Goal: Transaction & Acquisition: Purchase product/service

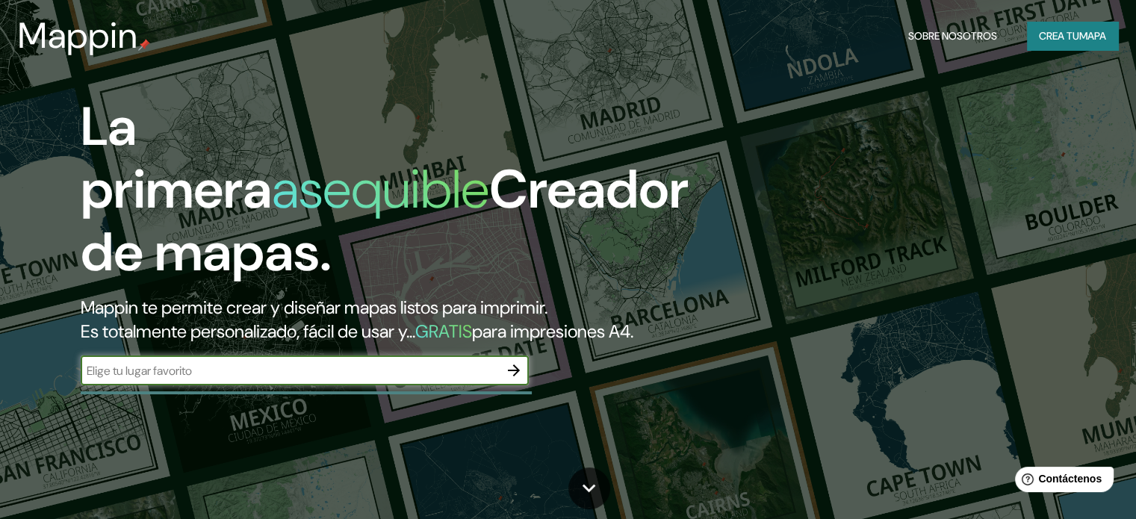
click at [282, 380] on input "text" at bounding box center [290, 370] width 418 height 17
type input "[GEOGRAPHIC_DATA]"
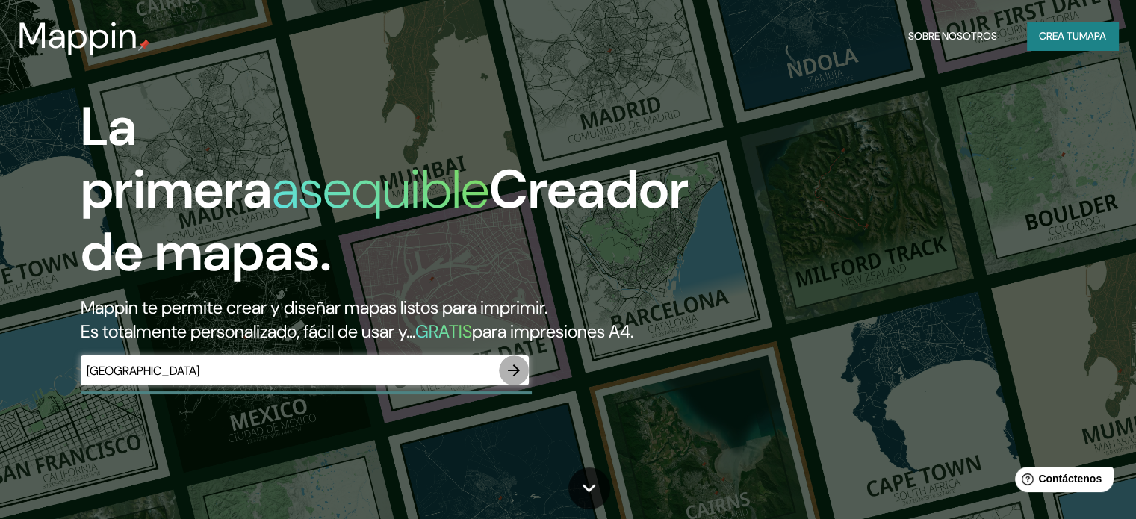
click at [509, 380] on icon "button" at bounding box center [514, 371] width 18 height 18
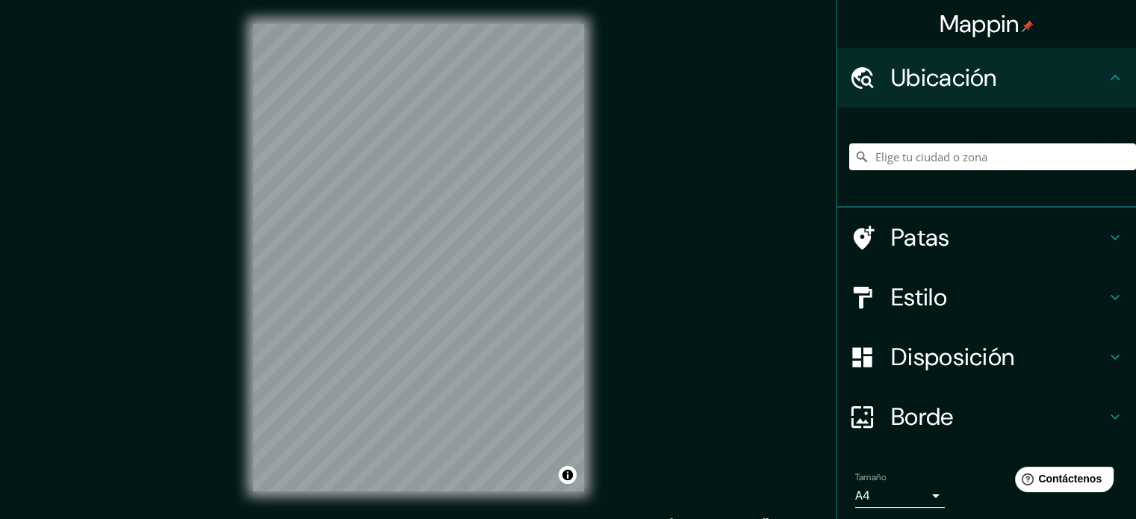
click at [884, 152] on input "Elige tu ciudad o zona" at bounding box center [992, 156] width 287 height 27
drag, startPoint x: 932, startPoint y: 156, endPoint x: 1147, endPoint y: 176, distance: 216.0
click at [1136, 176] on html "Mappin Ubicación [GEOGRAPHIC_DATA], [GEOGRAPHIC_DATA], [GEOGRAPHIC_DATA] 478000…" at bounding box center [568, 259] width 1136 height 519
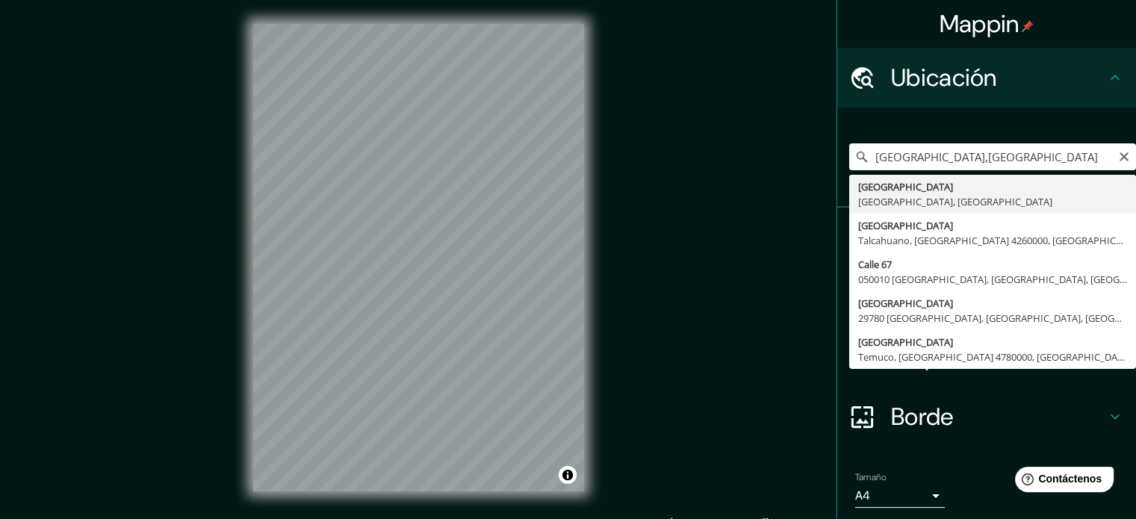
type input "[GEOGRAPHIC_DATA], [GEOGRAPHIC_DATA], [GEOGRAPHIC_DATA]"
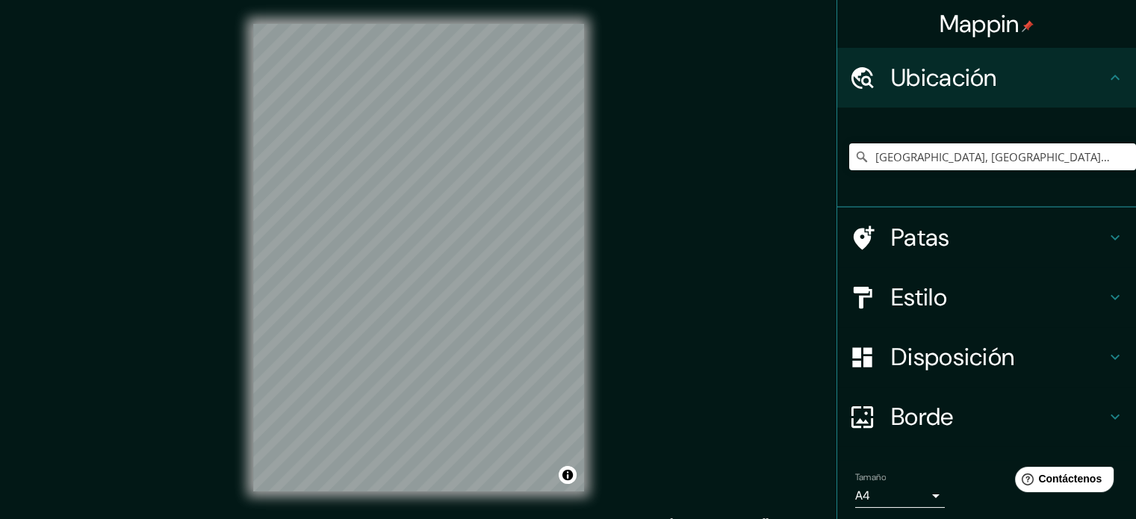
click at [969, 298] on h4 "Estilo" at bounding box center [998, 297] width 215 height 30
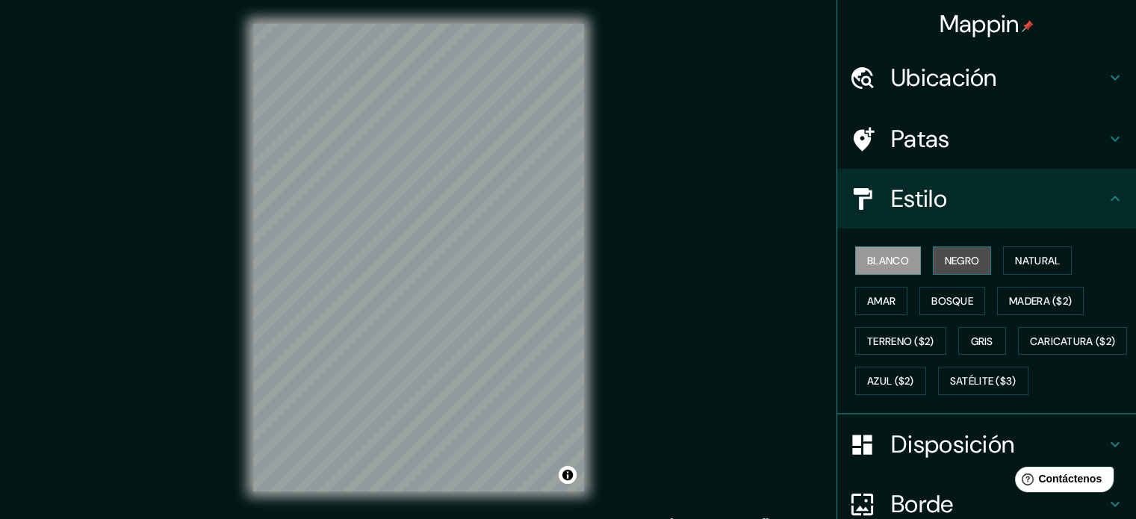
click at [959, 268] on font "Negro" at bounding box center [962, 260] width 35 height 19
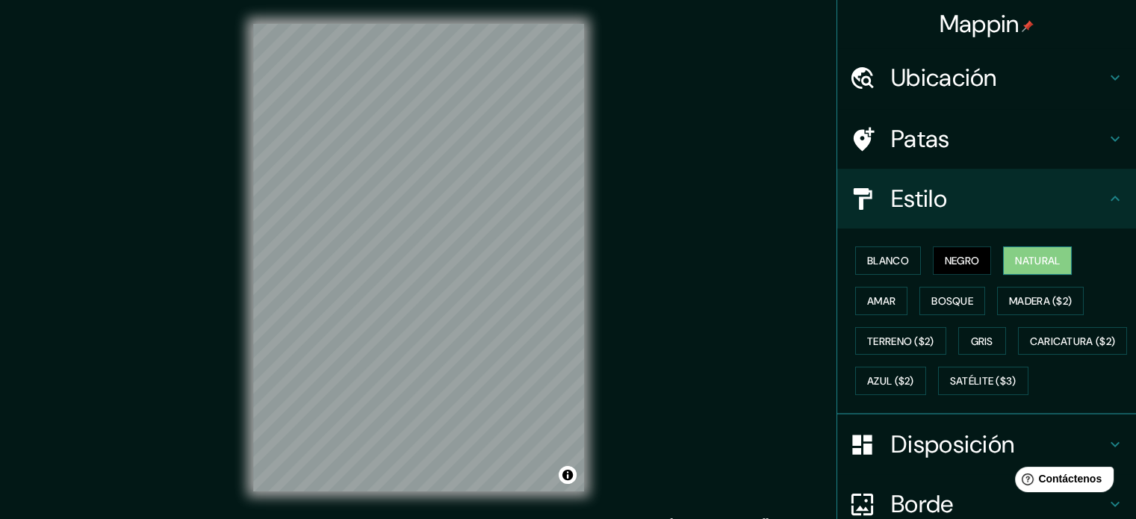
click at [1033, 259] on font "Natural" at bounding box center [1037, 260] width 45 height 13
click at [876, 301] on font "Amar" at bounding box center [881, 300] width 28 height 13
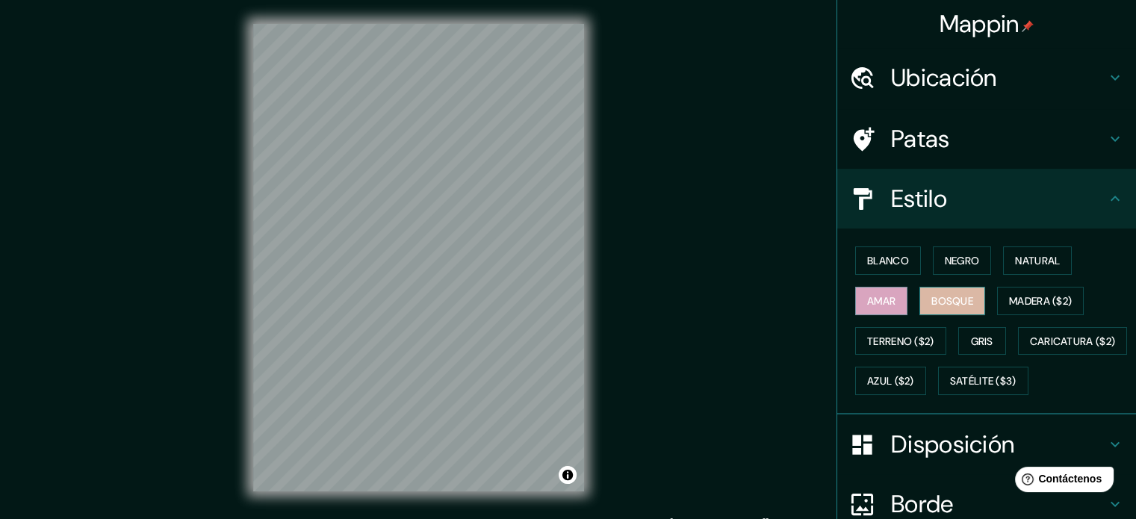
click at [947, 300] on font "Bosque" at bounding box center [953, 300] width 42 height 13
click at [1035, 300] on font "Madera ($2)" at bounding box center [1040, 300] width 63 height 13
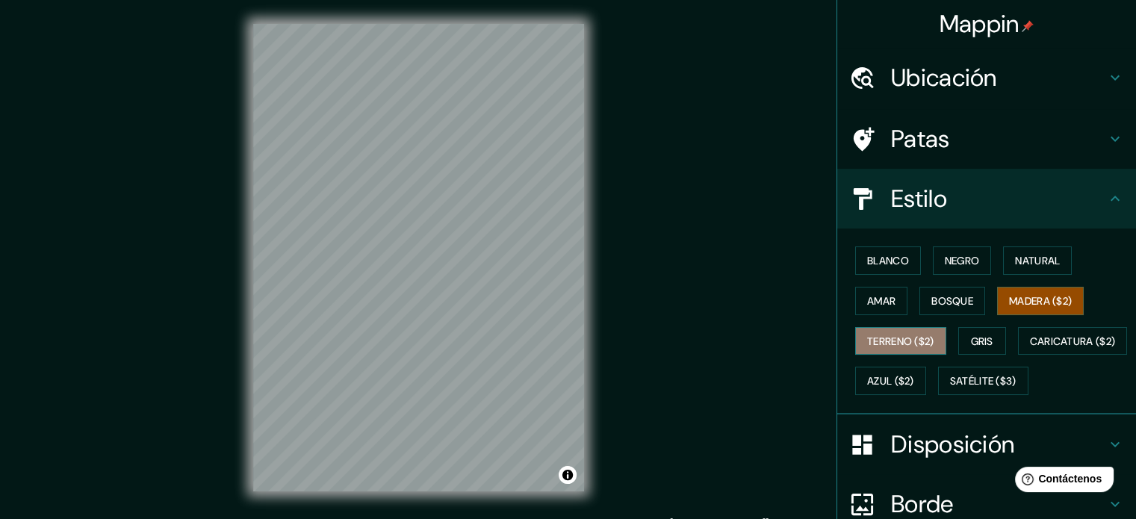
click at [922, 337] on font "Terreno ($2)" at bounding box center [900, 341] width 67 height 13
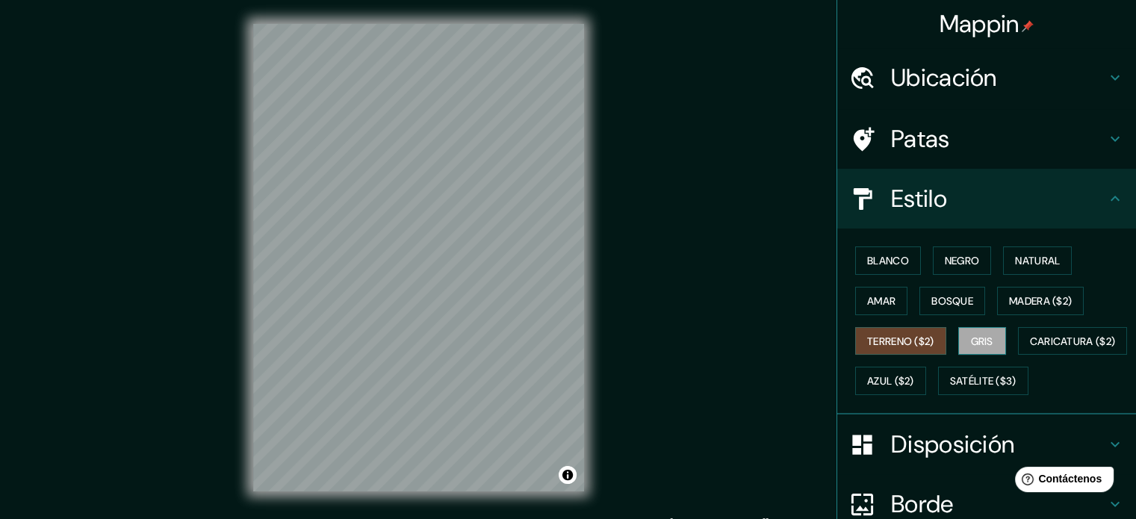
click at [979, 341] on font "Gris" at bounding box center [982, 341] width 22 height 13
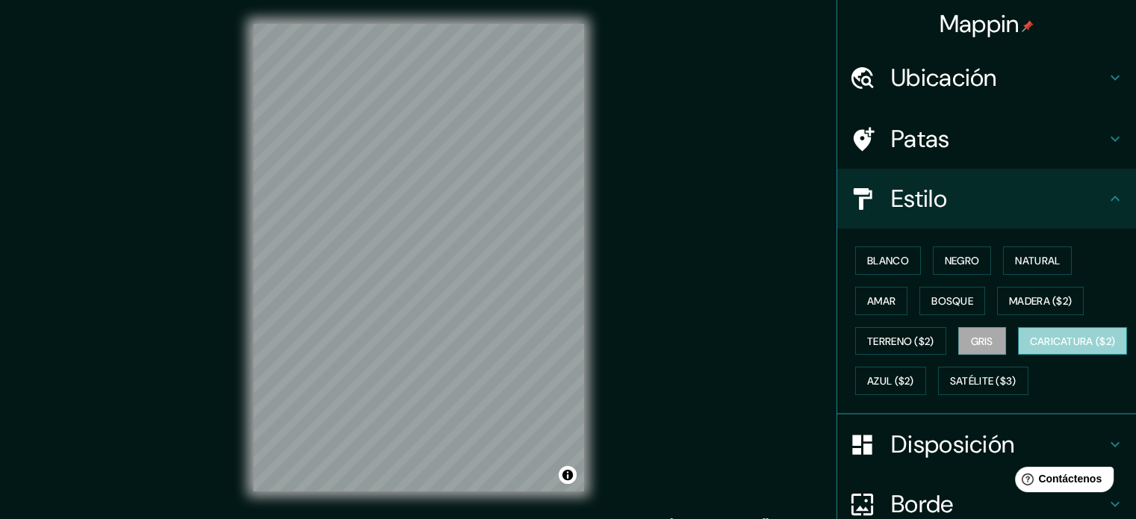
click at [1030, 348] on font "Caricatura ($2)" at bounding box center [1073, 341] width 86 height 13
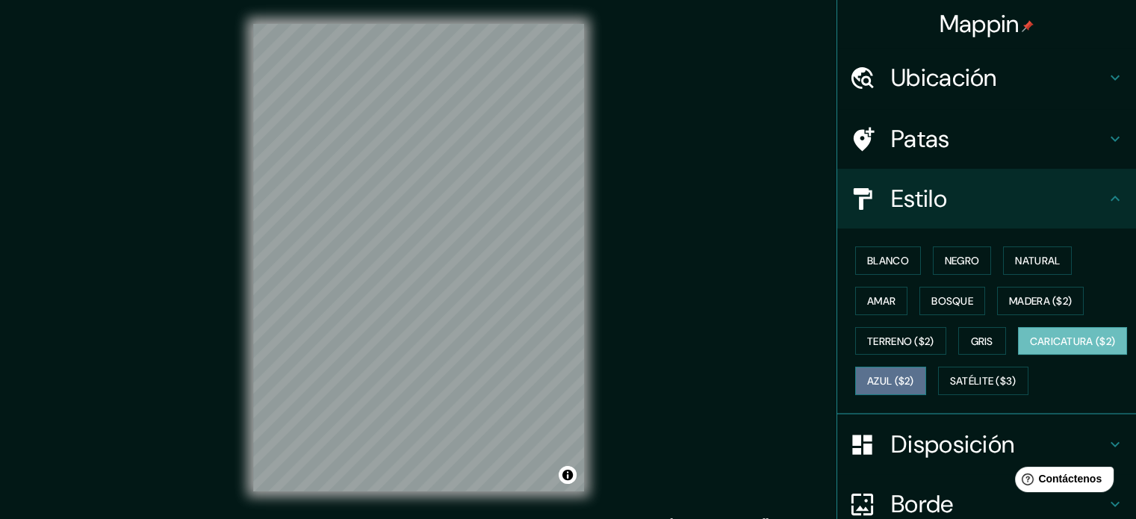
click at [914, 375] on font "Azul ($2)" at bounding box center [890, 381] width 47 height 13
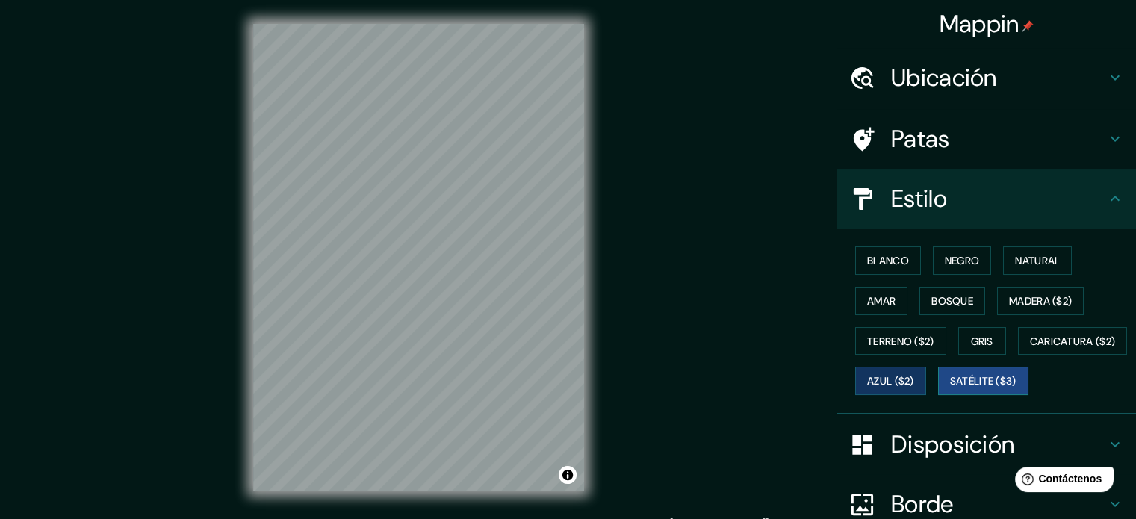
click at [950, 388] on font "Satélite ($3)" at bounding box center [983, 381] width 66 height 13
click at [1015, 262] on font "Natural" at bounding box center [1037, 260] width 45 height 13
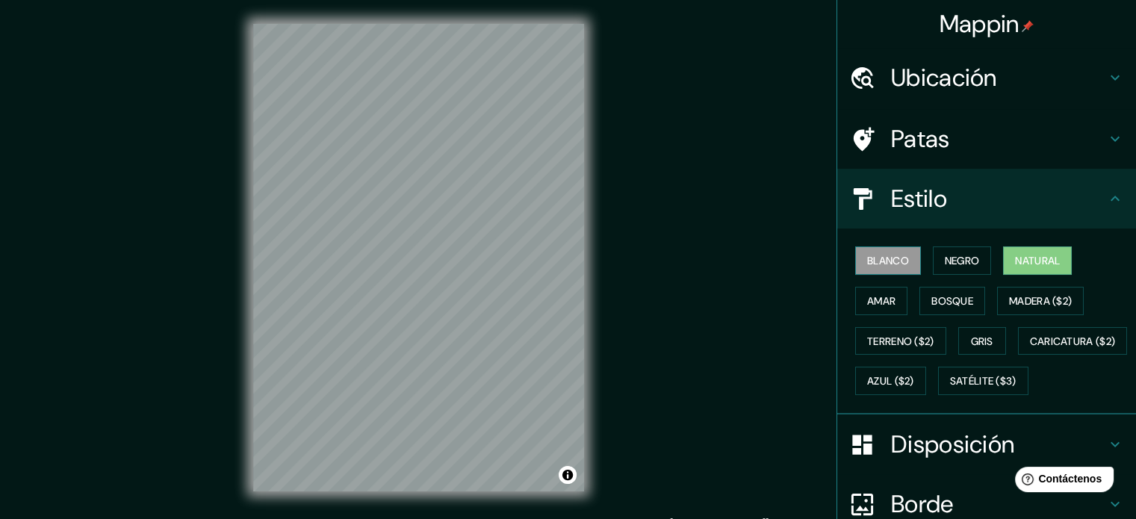
click at [867, 257] on font "Blanco" at bounding box center [888, 260] width 42 height 13
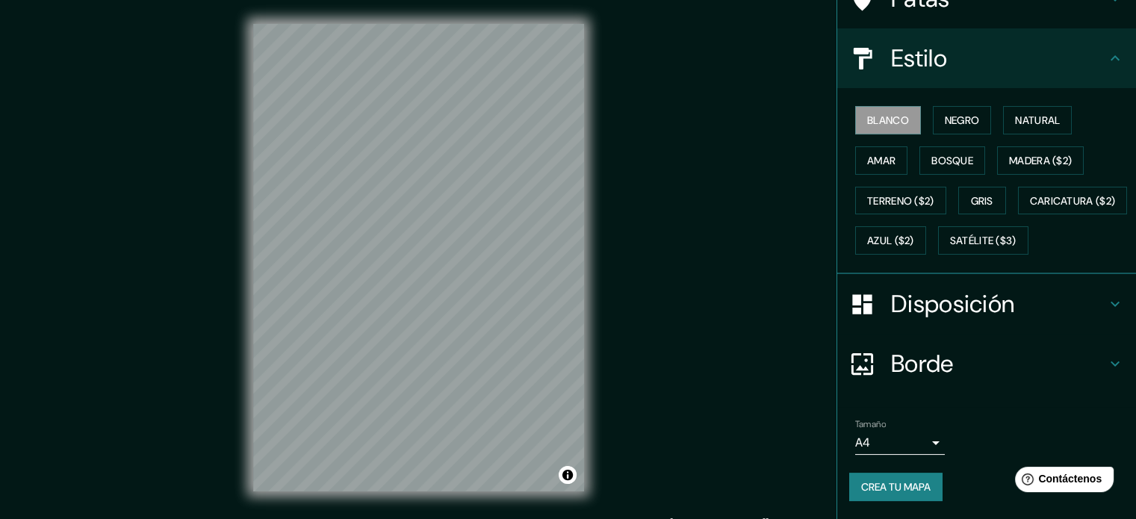
scroll to position [176, 0]
click at [1034, 306] on h4 "Disposición" at bounding box center [998, 304] width 215 height 30
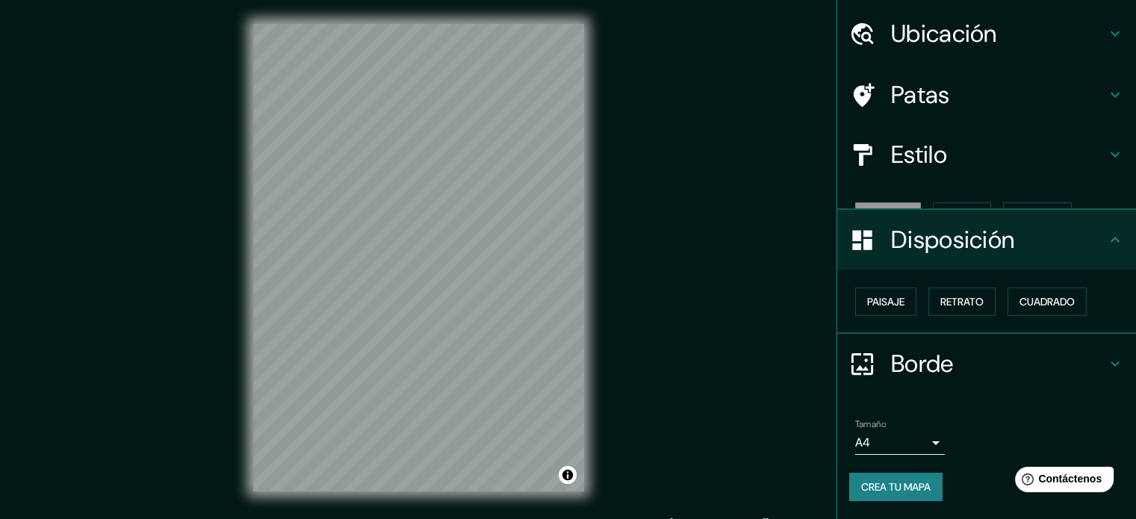
scroll to position [18, 0]
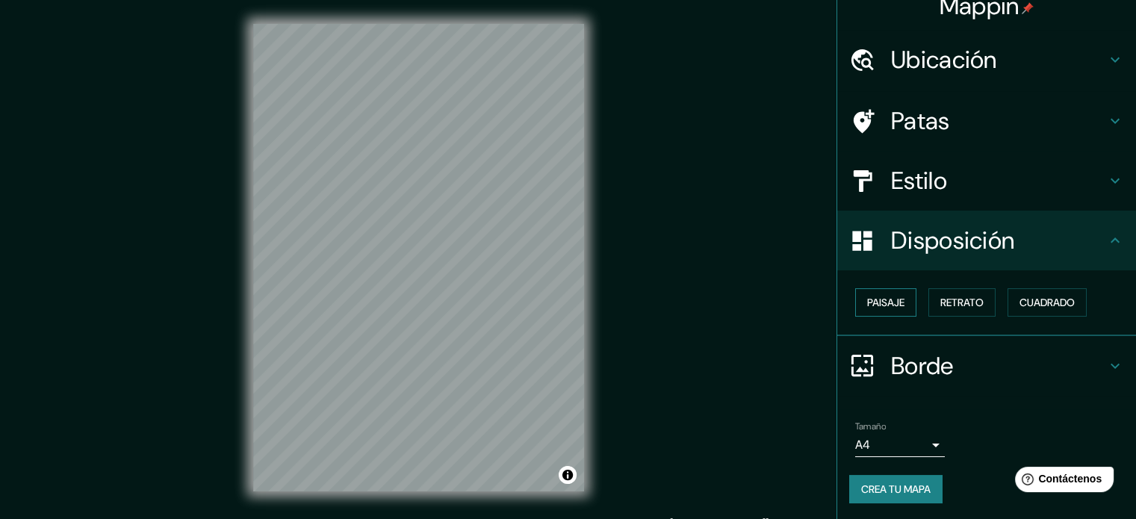
click at [897, 303] on button "Paisaje" at bounding box center [885, 302] width 61 height 28
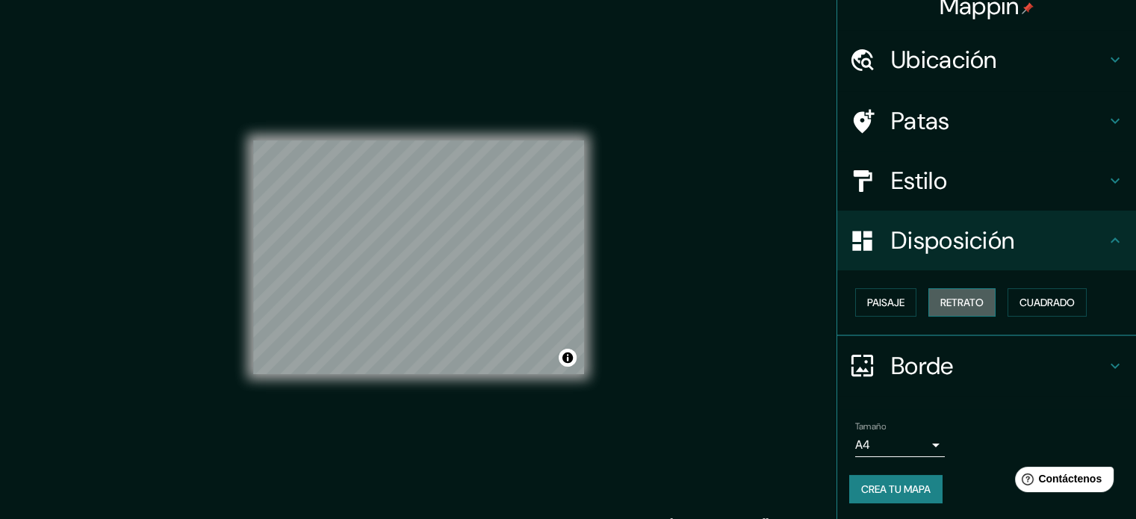
click at [965, 304] on font "Retrato" at bounding box center [962, 302] width 43 height 13
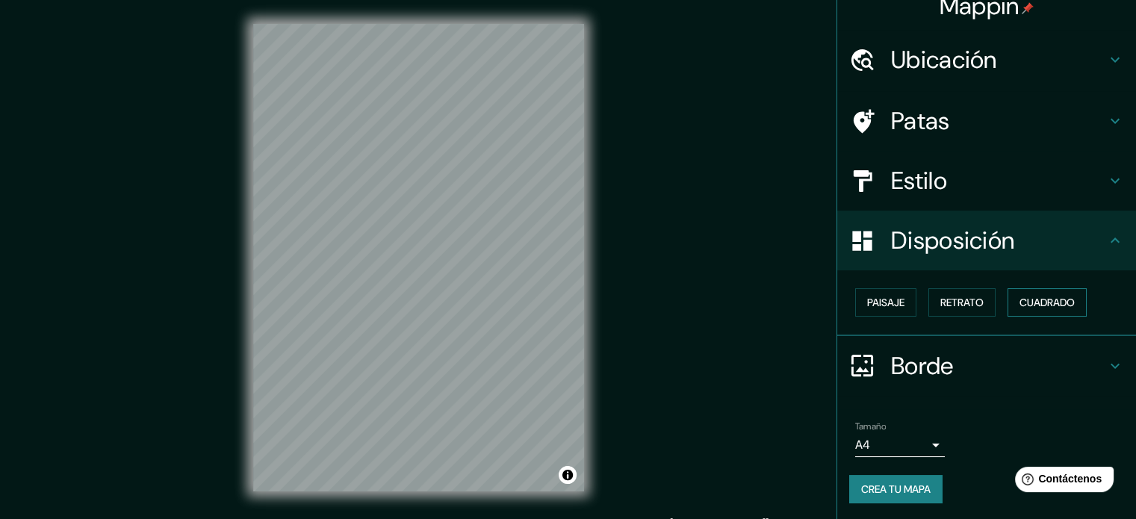
click at [1037, 298] on font "Cuadrado" at bounding box center [1047, 302] width 55 height 13
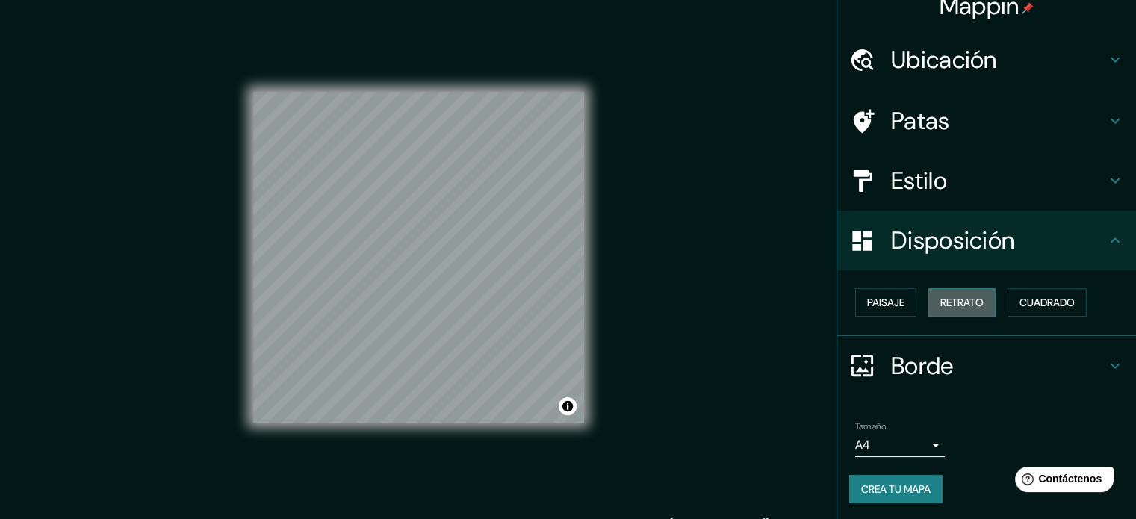
click at [966, 303] on font "Retrato" at bounding box center [962, 302] width 43 height 13
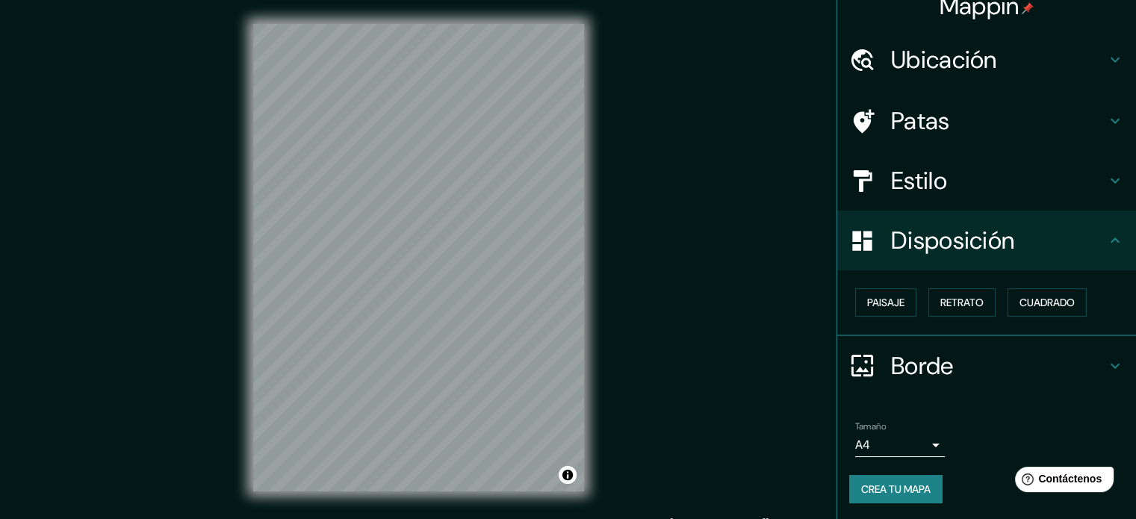
click at [1021, 371] on h4 "Borde" at bounding box center [998, 366] width 215 height 30
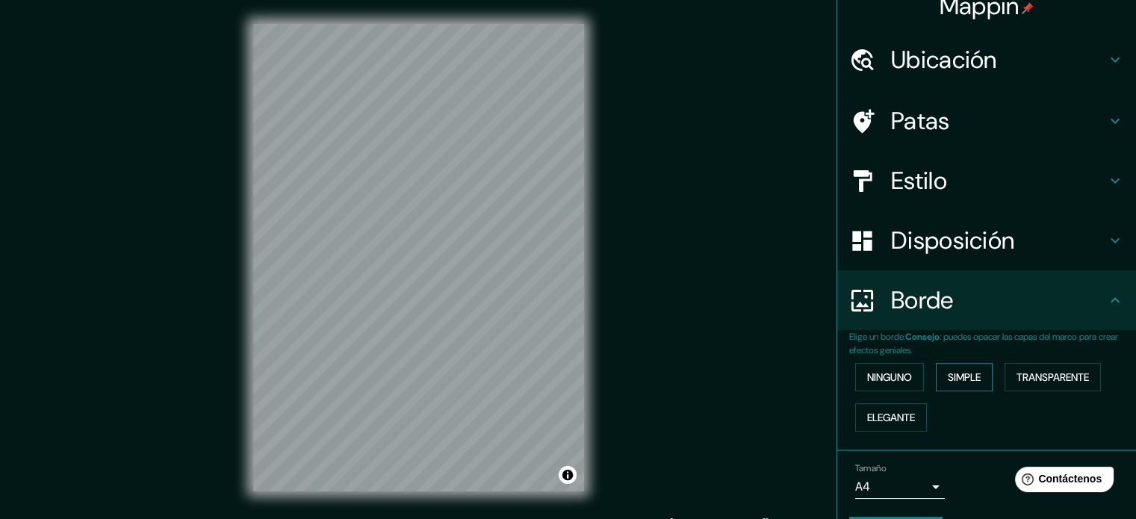
click at [974, 367] on button "Simple" at bounding box center [964, 377] width 57 height 28
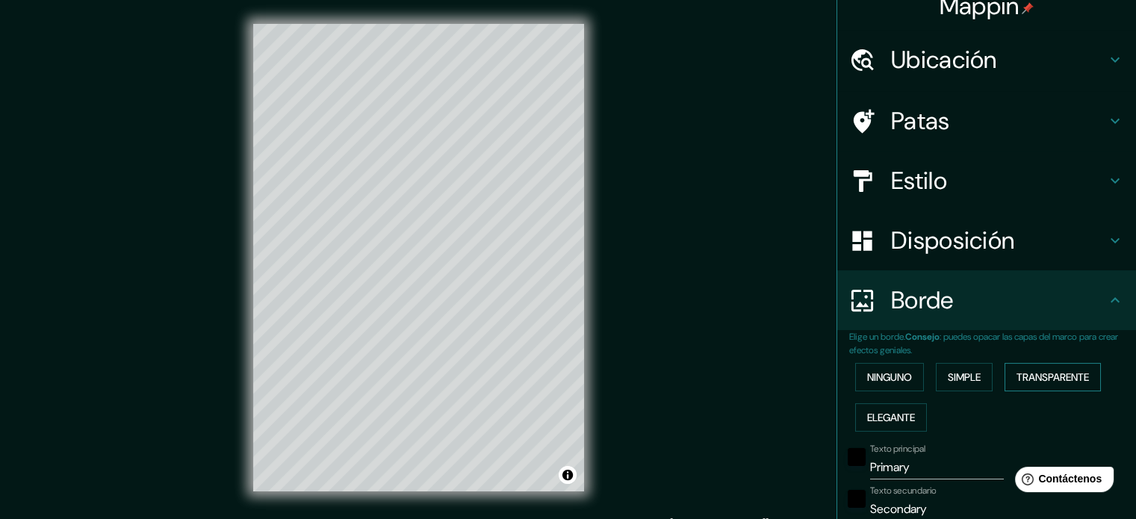
click at [1075, 371] on font "Transparente" at bounding box center [1053, 377] width 72 height 13
click at [900, 415] on font "Elegante" at bounding box center [891, 417] width 48 height 13
click at [872, 385] on font "Ninguno" at bounding box center [889, 377] width 45 height 19
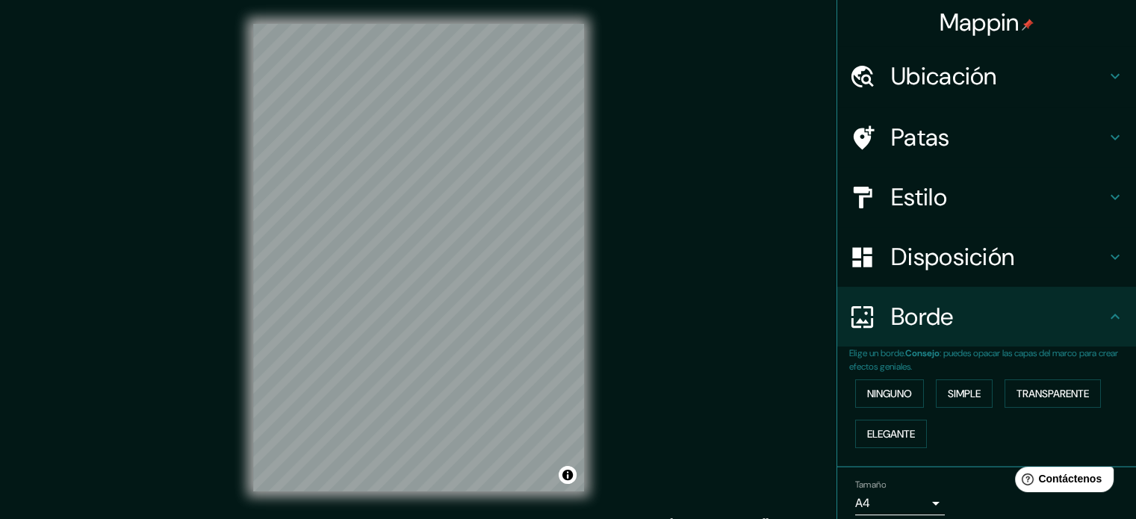
scroll to position [0, 0]
click at [1011, 137] on h4 "Patas" at bounding box center [998, 139] width 215 height 30
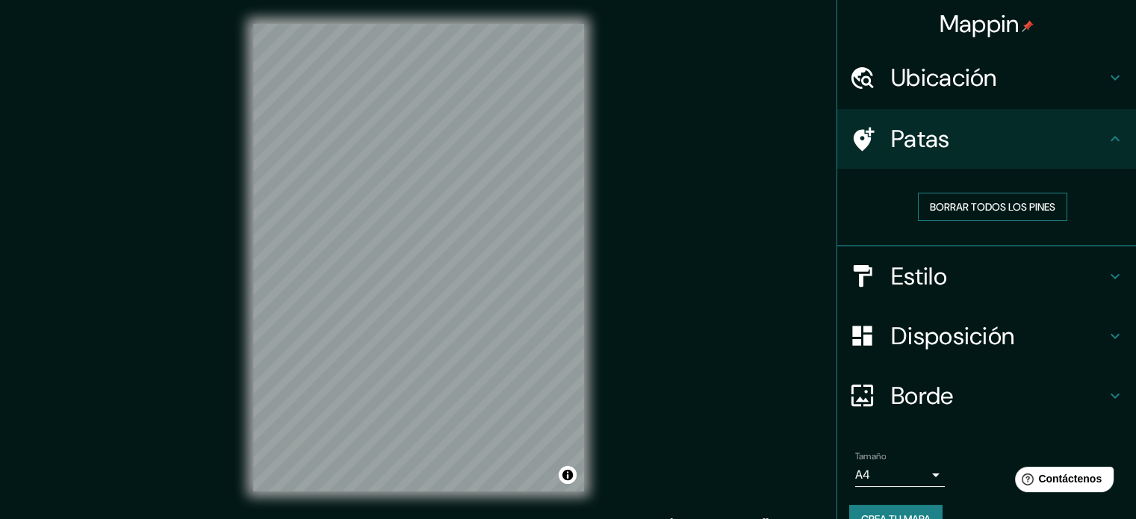
click at [1018, 202] on font "Borrar todos los pines" at bounding box center [993, 206] width 126 height 13
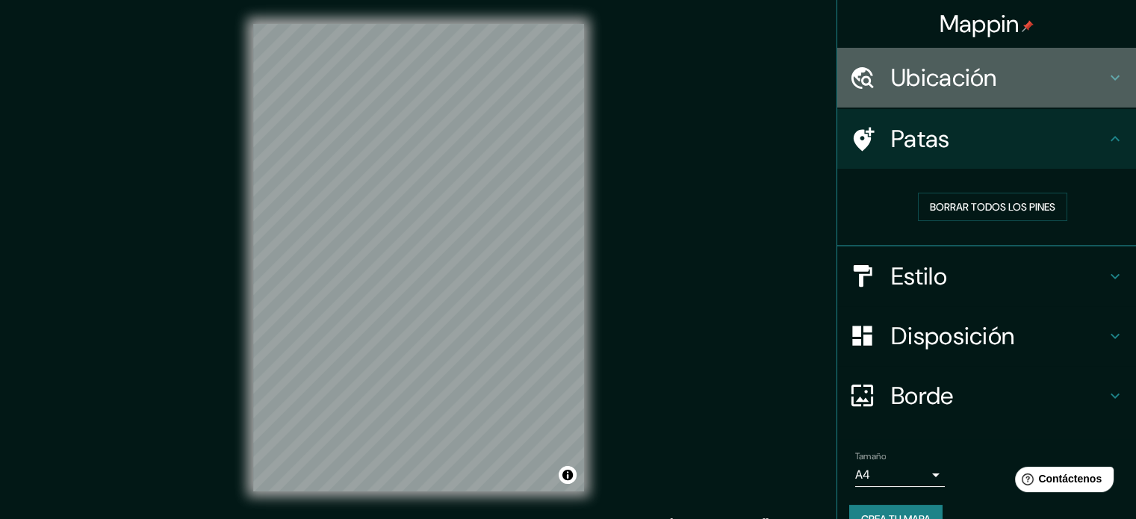
click at [1042, 84] on h4 "Ubicación" at bounding box center [998, 78] width 215 height 30
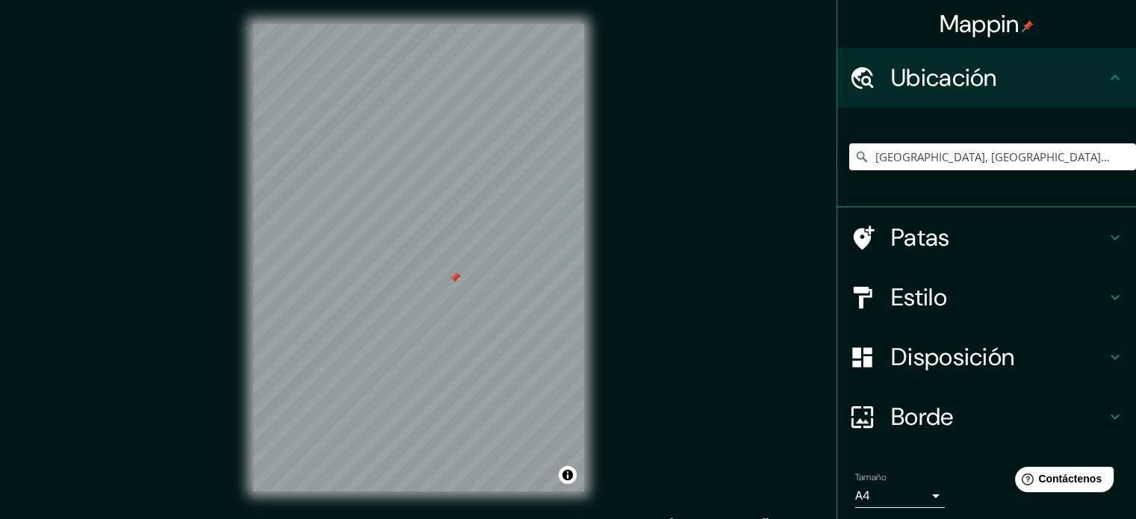
click at [989, 298] on h4 "Estilo" at bounding box center [998, 297] width 215 height 30
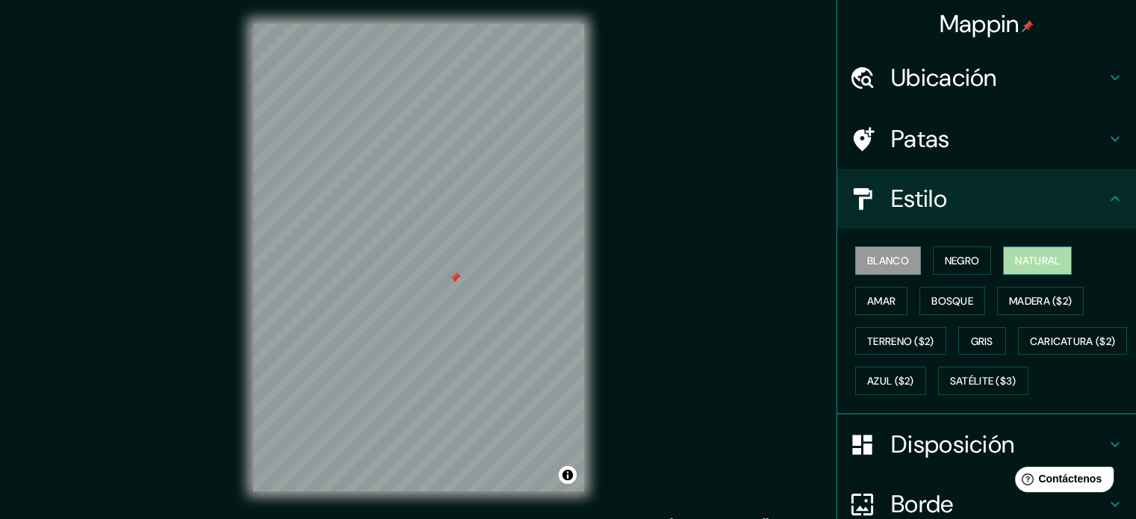
click at [1015, 261] on font "Natural" at bounding box center [1037, 260] width 45 height 13
click at [888, 254] on font "Blanco" at bounding box center [888, 260] width 42 height 13
click at [1009, 307] on font "Madera ($2)" at bounding box center [1040, 300] width 63 height 19
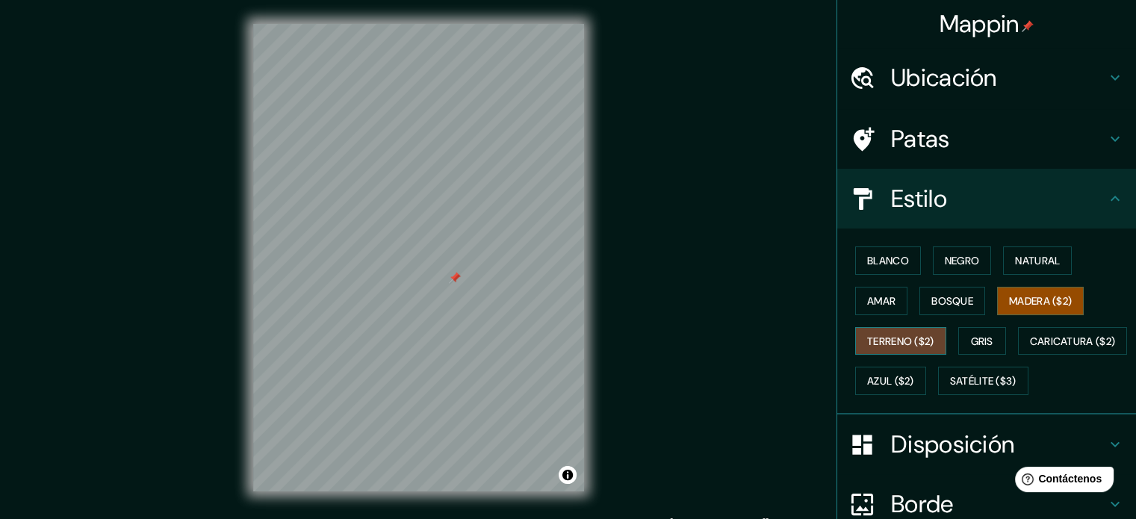
click at [908, 337] on font "Terreno ($2)" at bounding box center [900, 341] width 67 height 13
click at [985, 341] on font "Gris" at bounding box center [982, 341] width 22 height 13
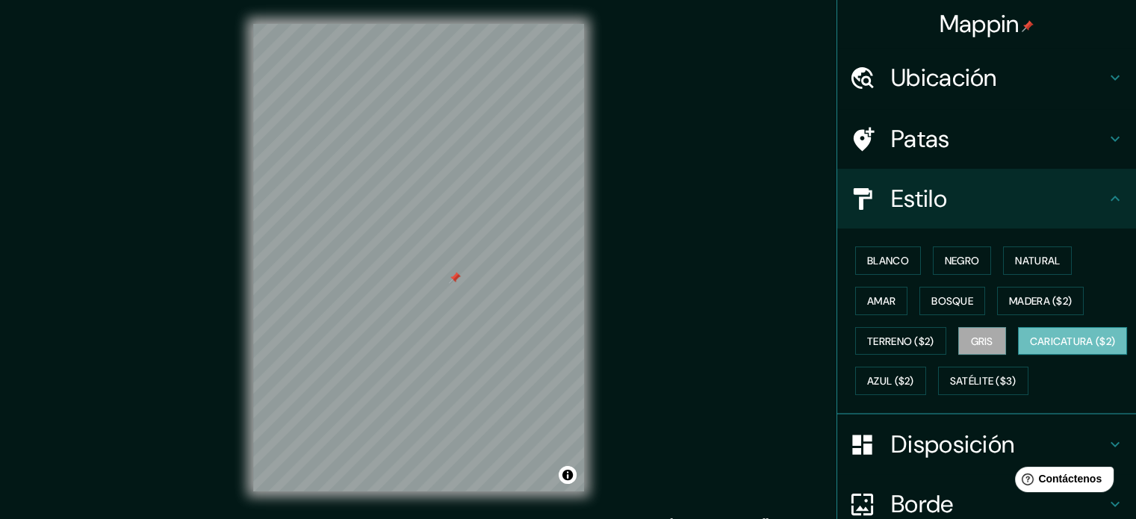
click at [1030, 348] on font "Caricatura ($2)" at bounding box center [1073, 341] width 86 height 13
click at [914, 386] on font "Azul ($2)" at bounding box center [890, 381] width 47 height 13
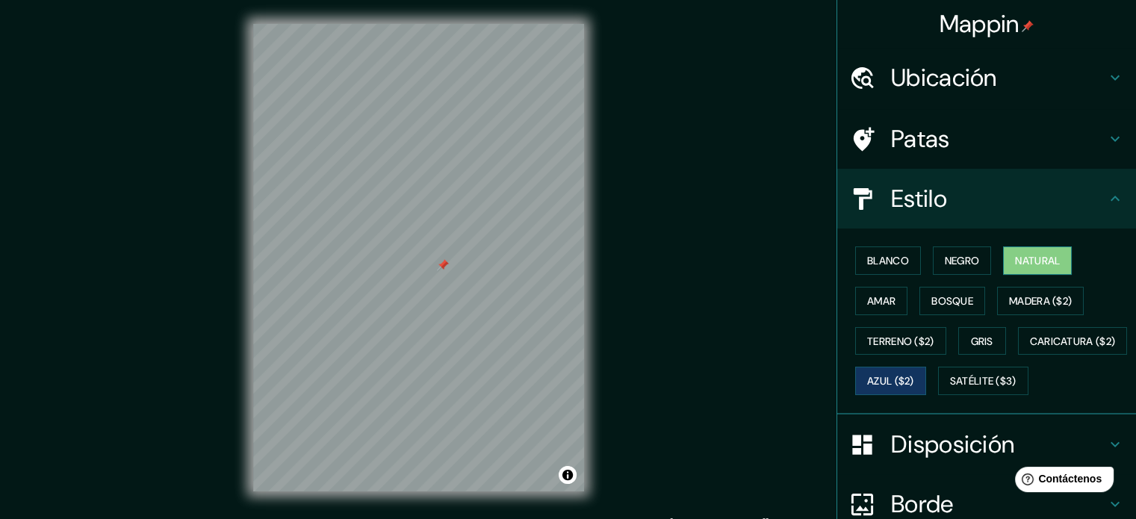
click at [1015, 268] on font "Natural" at bounding box center [1037, 260] width 45 height 19
click at [894, 254] on font "Blanco" at bounding box center [888, 260] width 42 height 13
